Goal: Navigation & Orientation: Find specific page/section

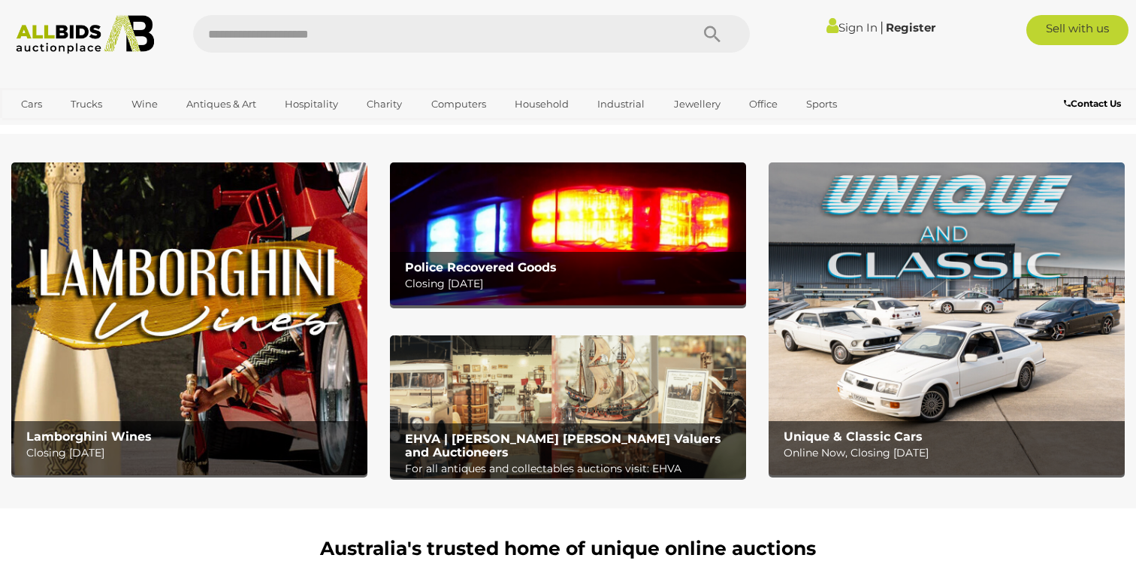
click at [843, 25] on link "Sign In" at bounding box center [852, 27] width 51 height 14
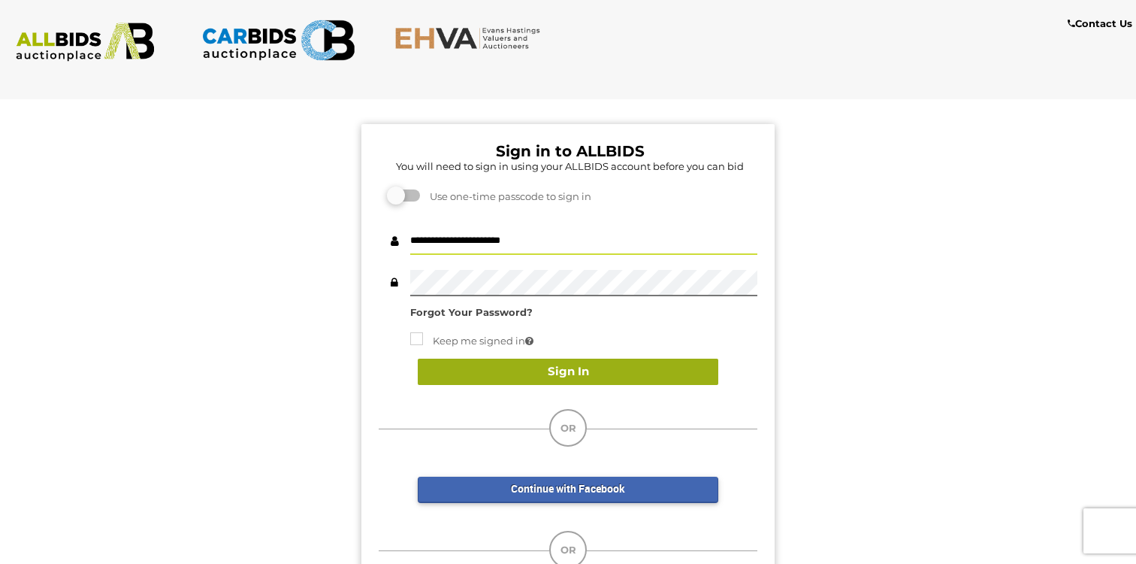
click at [568, 373] on button "Sign In" at bounding box center [568, 371] width 301 height 26
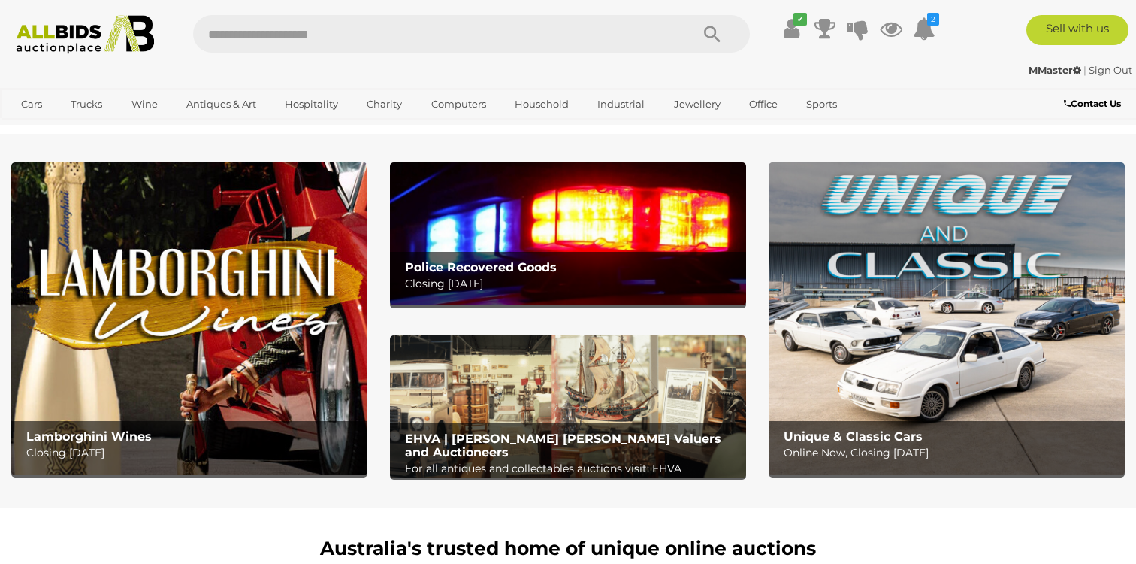
click at [359, 141] on section "Lamborghini Wines Closing Monday 13th October Police Recovered Goods Closing Tu…" at bounding box center [568, 321] width 1136 height 374
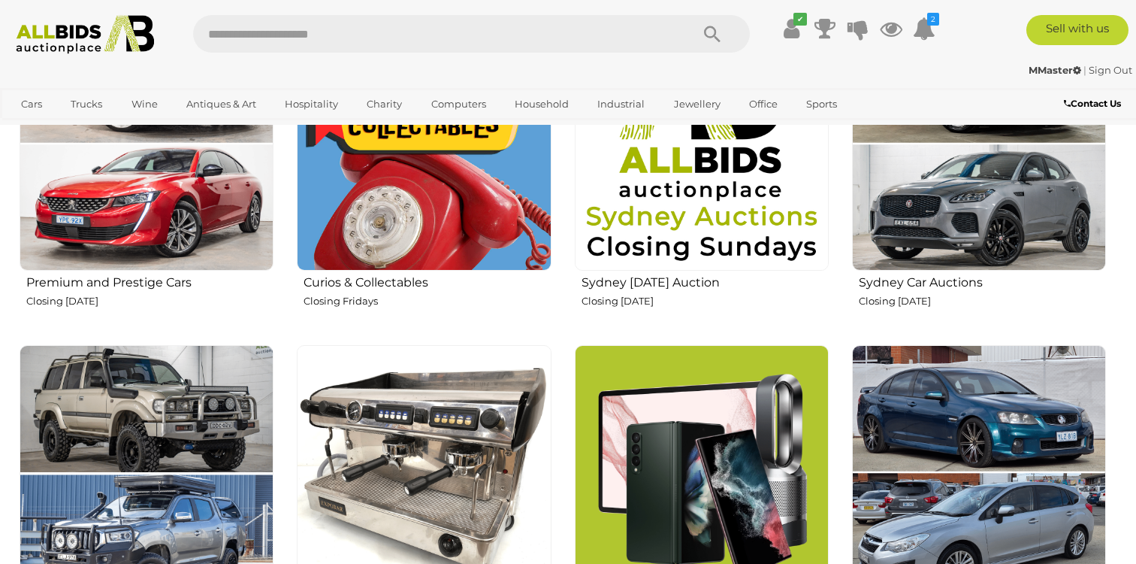
scroll to position [657, 0]
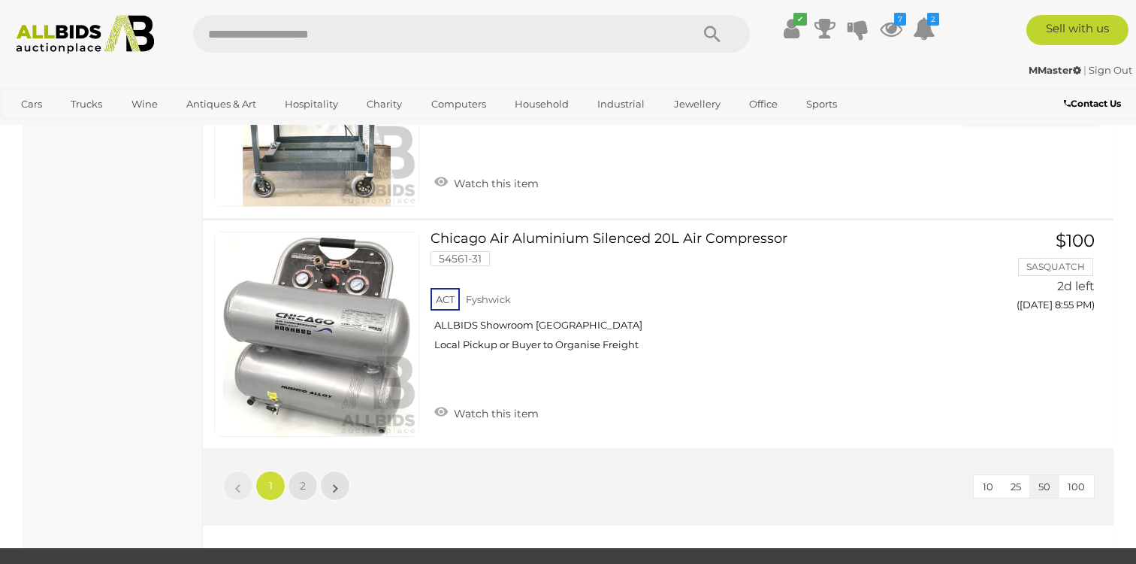
scroll to position [11306, 0]
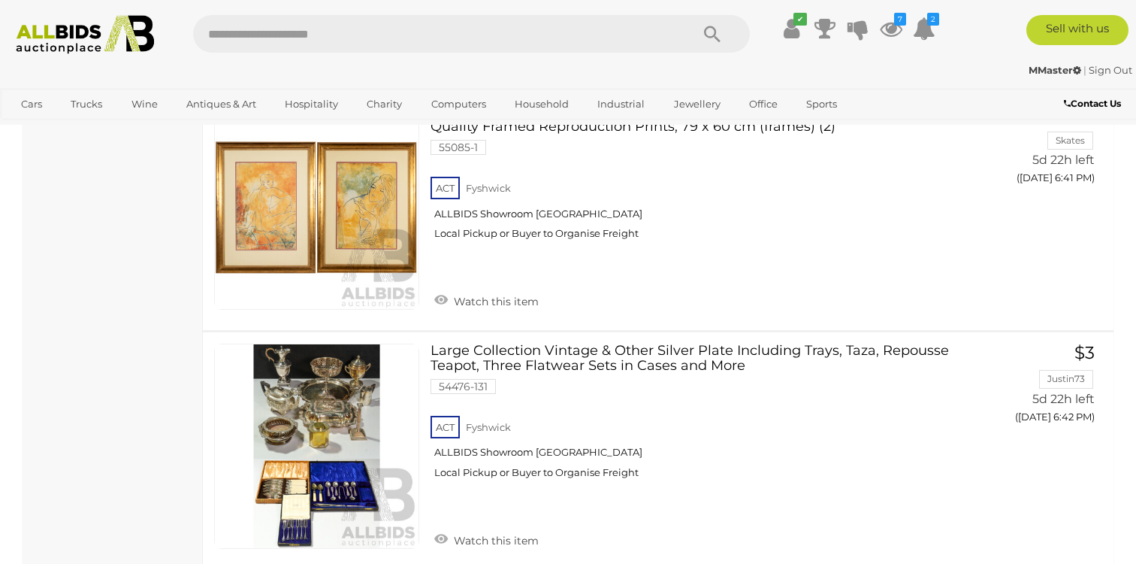
scroll to position [2655, 0]
